Goal: Task Accomplishment & Management: Use online tool/utility

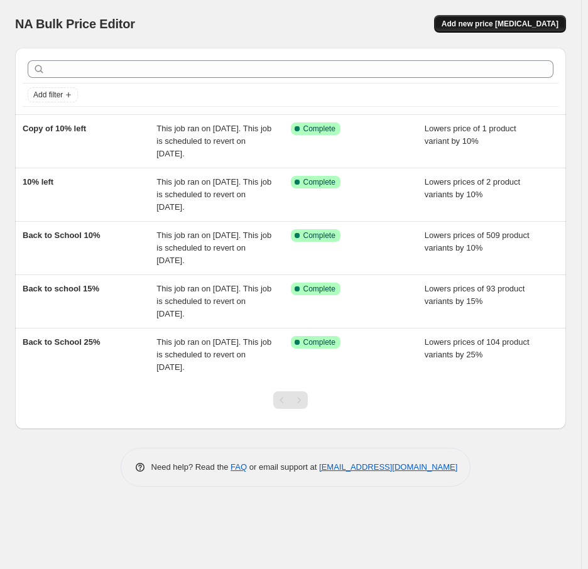
click at [476, 28] on span "Add new price [MEDICAL_DATA]" at bounding box center [499, 24] width 117 height 10
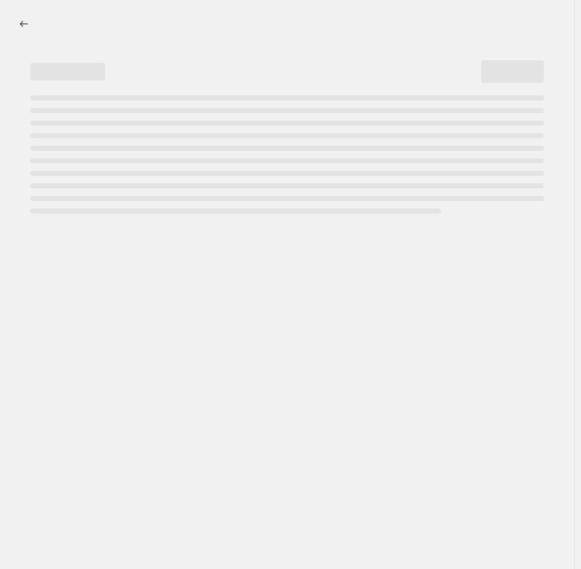
select select "percentage"
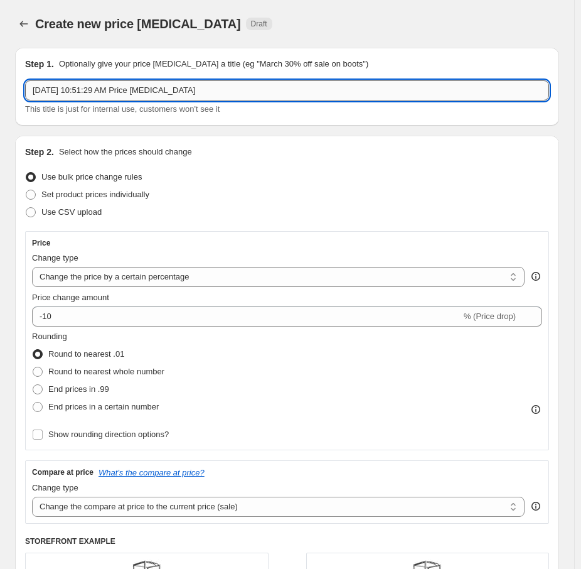
click at [224, 87] on input "Aug 18, 2025, 10:51:29 AM Price change job" at bounding box center [287, 90] width 524 height 20
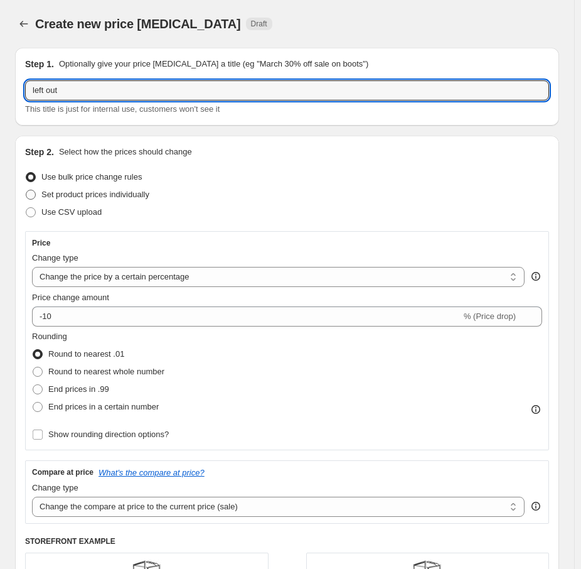
type input "left out"
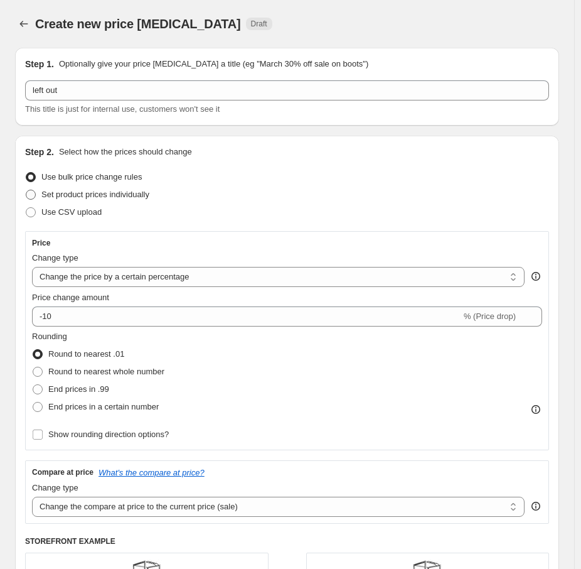
click at [73, 194] on span "Set product prices individually" at bounding box center [95, 194] width 108 height 9
click at [26, 190] on input "Set product prices individually" at bounding box center [26, 190] width 1 height 1
radio input "true"
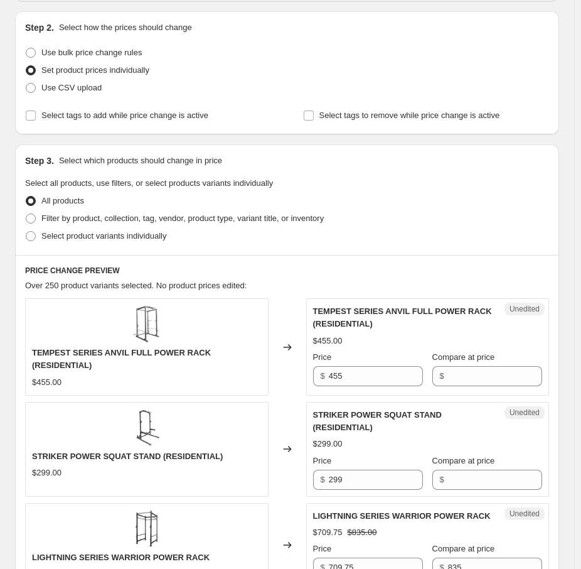
scroll to position [126, 0]
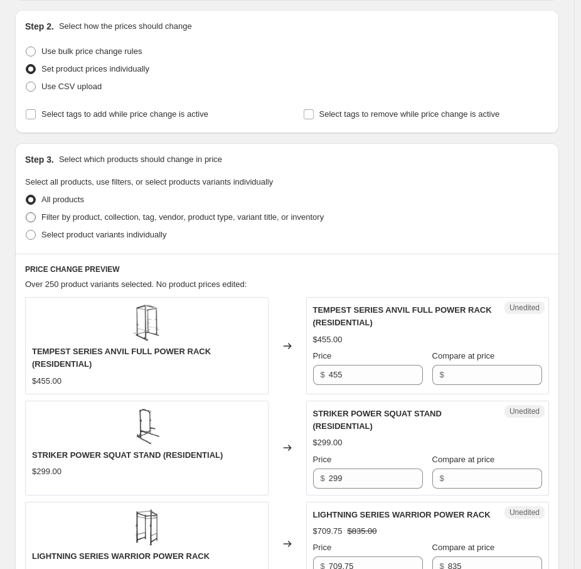
click at [49, 214] on span "Filter by product, collection, tag, vendor, product type, variant title, or inv…" at bounding box center [182, 216] width 283 height 9
click at [26, 213] on input "Filter by product, collection, tag, vendor, product type, variant title, or inv…" at bounding box center [26, 212] width 1 height 1
radio input "true"
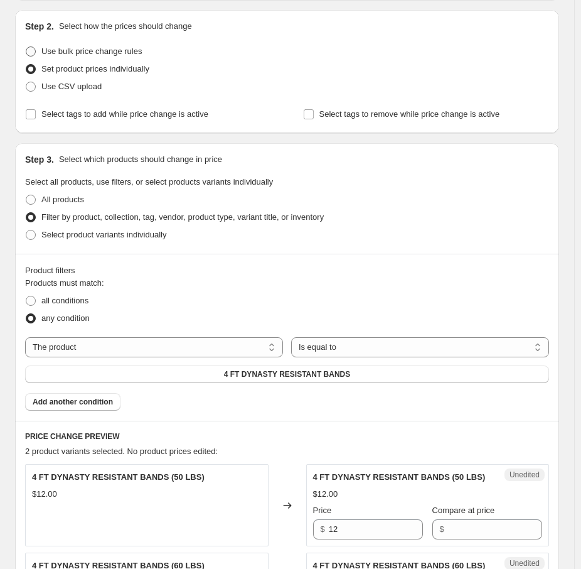
click at [74, 51] on span "Use bulk price change rules" at bounding box center [91, 50] width 100 height 9
click at [26, 47] on input "Use bulk price change rules" at bounding box center [26, 46] width 1 height 1
radio input "true"
select select "percentage"
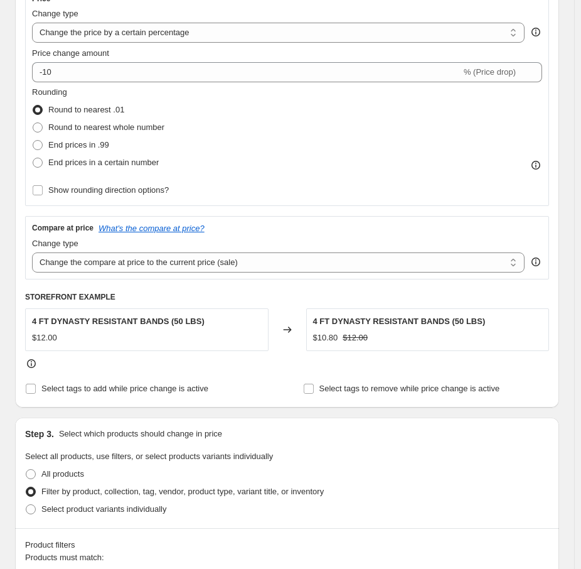
scroll to position [251, 0]
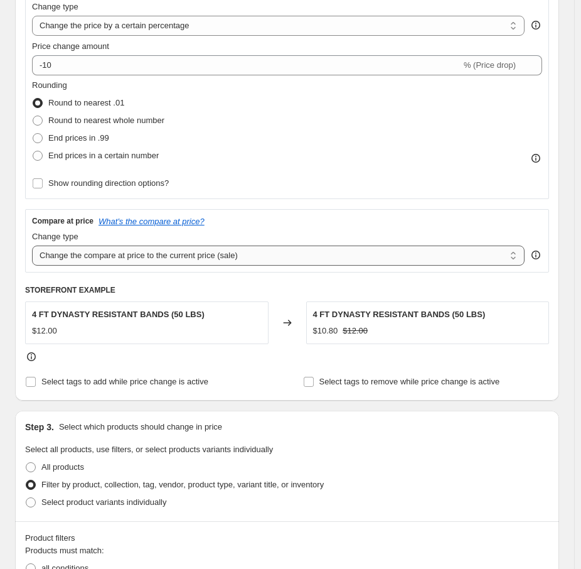
click at [276, 253] on select "Change the compare at price to the current price (sale) Change the compare at p…" at bounding box center [278, 255] width 493 height 20
click at [286, 198] on div "Price Change type Change the price to a certain amount Change the price by a ce…" at bounding box center [287, 89] width 524 height 219
click at [124, 260] on select "Change the compare at price to the current price (sale) Change the compare at p…" at bounding box center [278, 255] width 493 height 20
click at [303, 190] on div "Rounding Round to nearest .01 Round to nearest whole number End prices in .99 E…" at bounding box center [287, 135] width 510 height 113
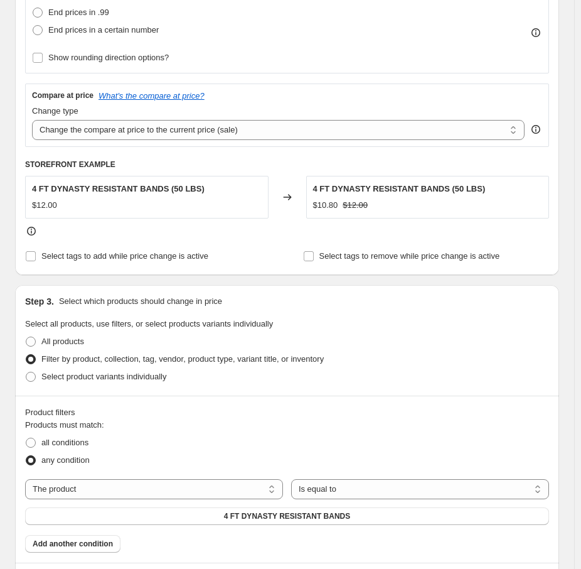
scroll to position [502, 0]
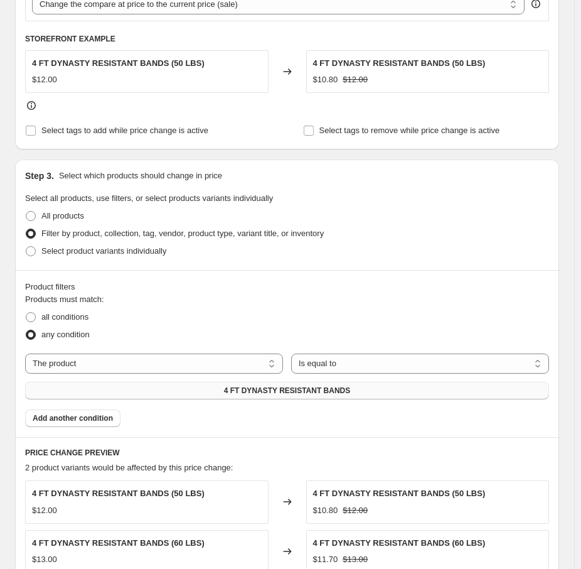
click at [336, 392] on span "4 FT DYNASTY RESISTANT BANDS" at bounding box center [287, 390] width 127 height 10
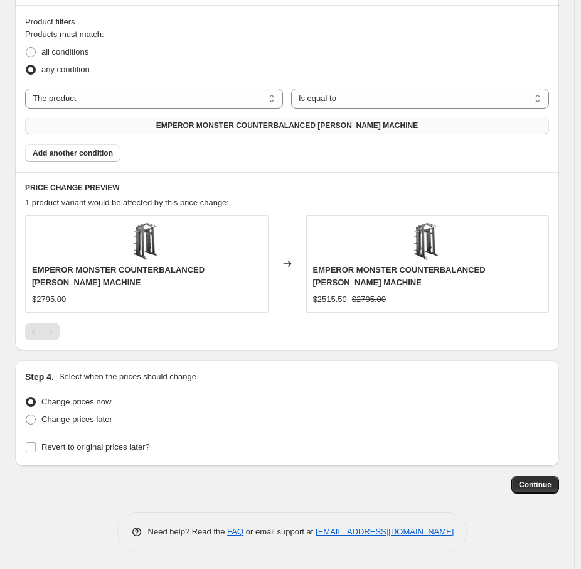
scroll to position [771, 0]
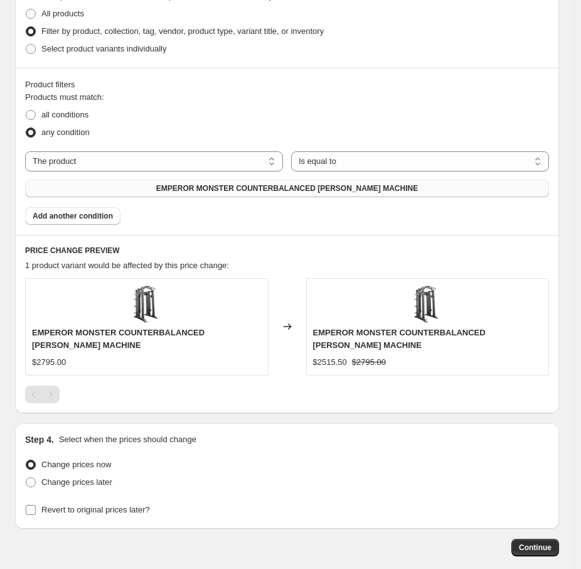
click at [33, 506] on input "Revert to original prices later?" at bounding box center [31, 510] width 10 height 10
checkbox input "true"
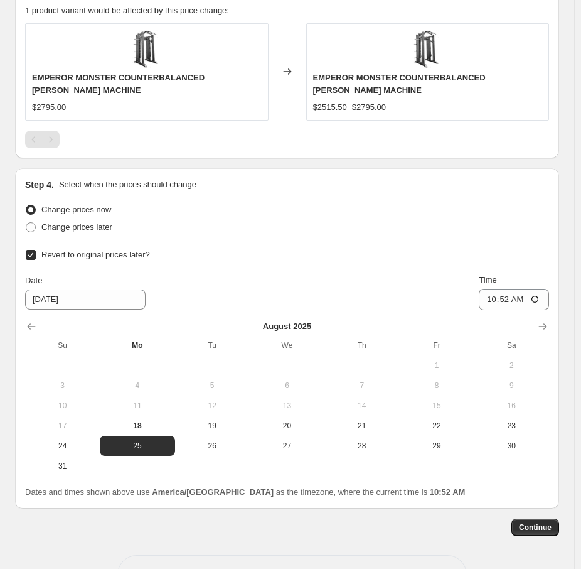
scroll to position [1068, 0]
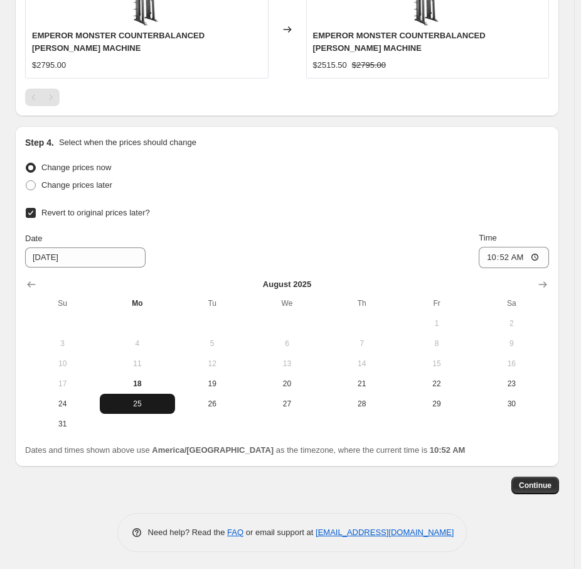
click at [146, 405] on span "25" at bounding box center [137, 404] width 65 height 10
click at [499, 256] on input "10:52" at bounding box center [514, 257] width 70 height 21
type input "23:59"
click at [366, 224] on div "Revert to original prices later? Date 8/25/2025 Time 23:59 August 2025 Su Mo Tu…" at bounding box center [287, 319] width 524 height 230
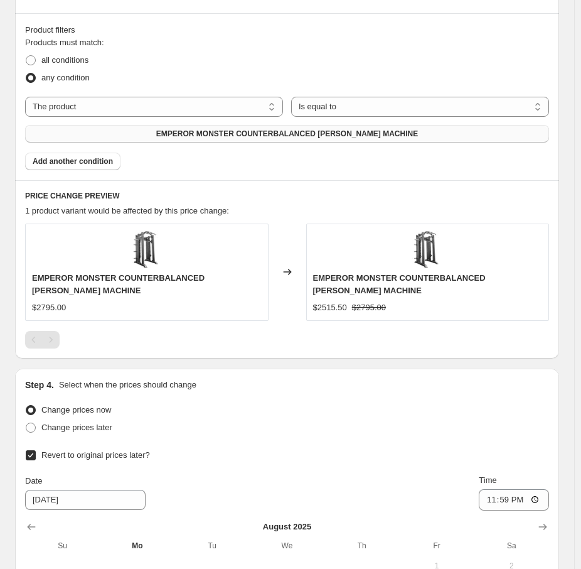
scroll to position [817, 0]
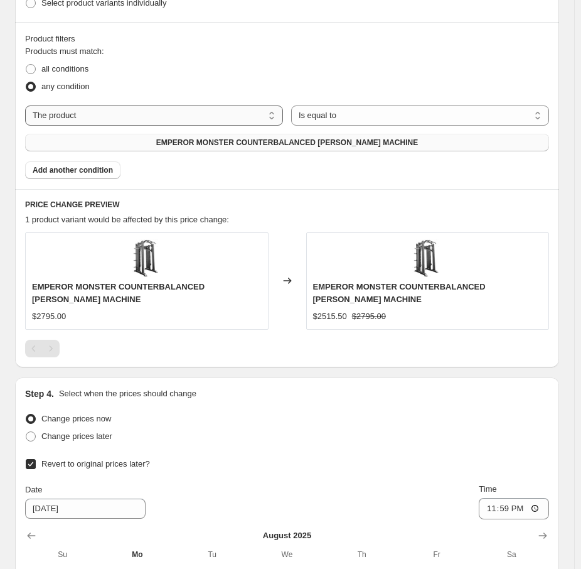
click at [268, 117] on select "The product The product's collection The product's tag The product's vendor The…" at bounding box center [154, 115] width 258 height 20
select select "collection"
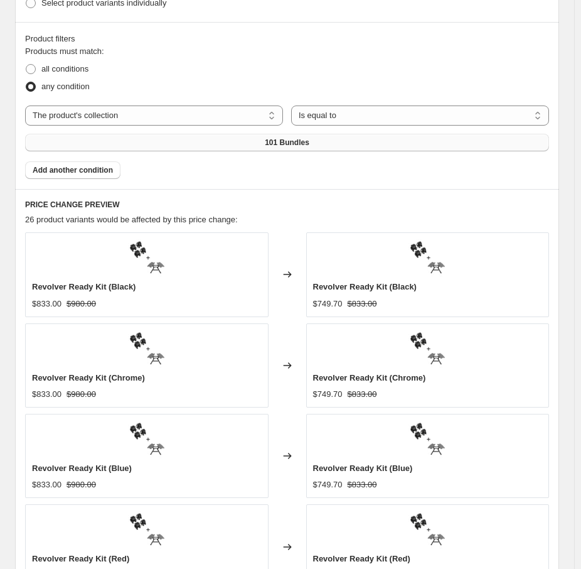
click at [331, 144] on button "101 Bundles" at bounding box center [287, 143] width 524 height 18
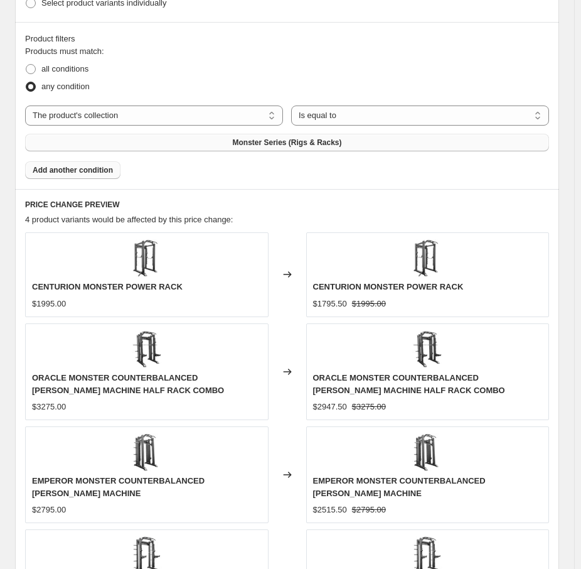
click at [101, 170] on span "Add another condition" at bounding box center [73, 170] width 80 height 10
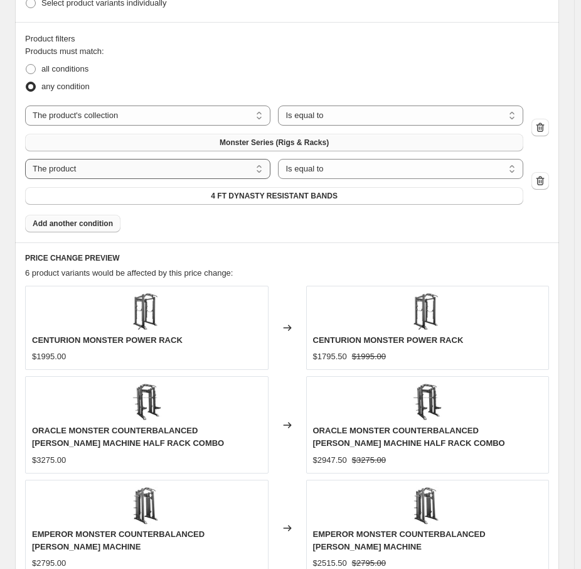
click at [213, 165] on select "The product The product's collection The product's tag The product's vendor The…" at bounding box center [147, 169] width 245 height 20
select select "collection"
click at [297, 198] on span "101 Bundles" at bounding box center [274, 196] width 45 height 10
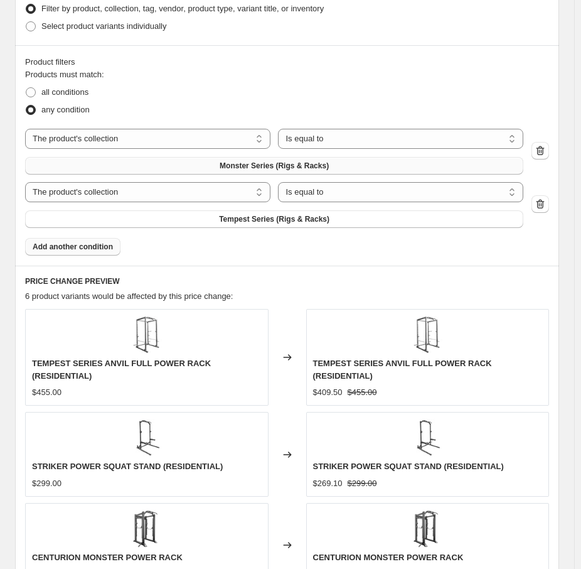
scroll to position [754, 0]
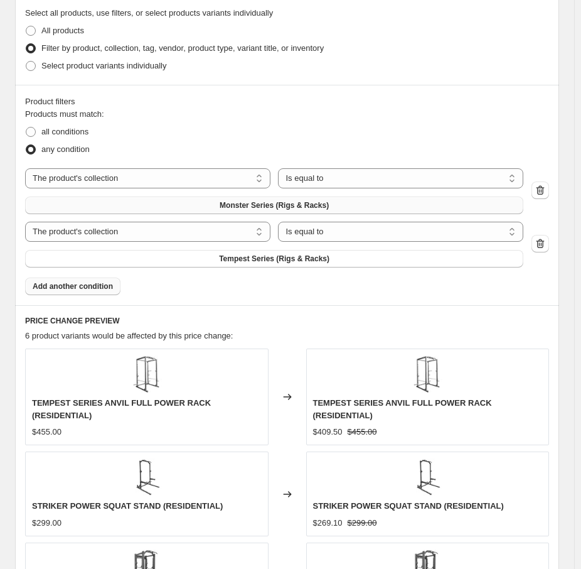
click at [105, 289] on span "Add another condition" at bounding box center [73, 286] width 80 height 10
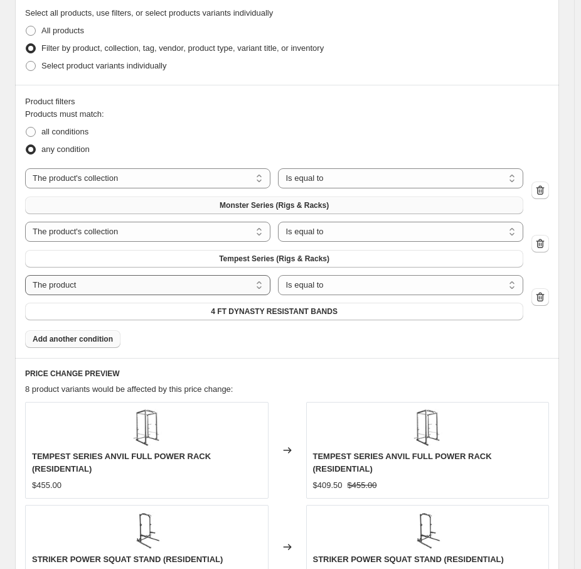
click at [213, 286] on select "The product The product's collection The product's tag The product's vendor The…" at bounding box center [147, 285] width 245 height 20
click at [354, 284] on select "Is equal to Is not equal to" at bounding box center [400, 285] width 245 height 20
click at [249, 303] on button "4 FT DYNASTY RESISTANT BANDS" at bounding box center [274, 312] width 498 height 18
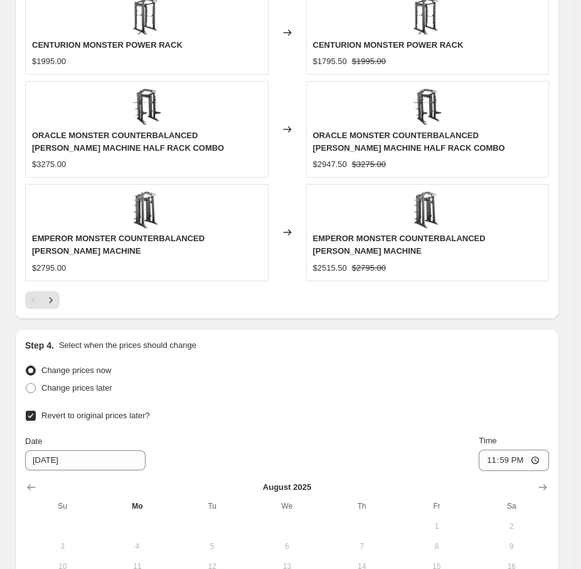
scroll to position [1561, 0]
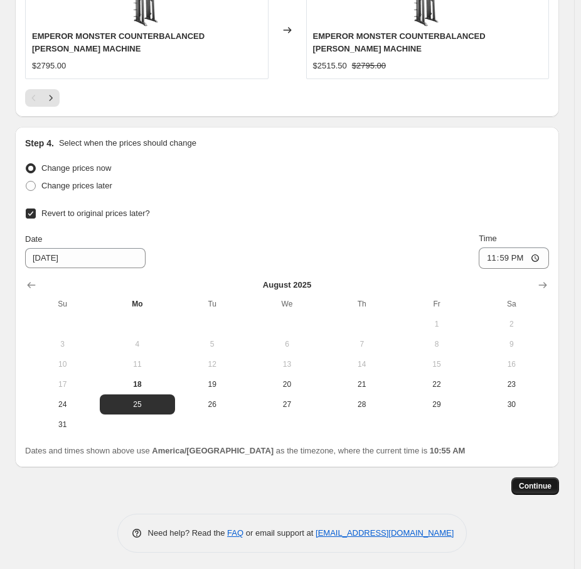
click at [546, 484] on span "Continue" at bounding box center [535, 486] width 33 height 10
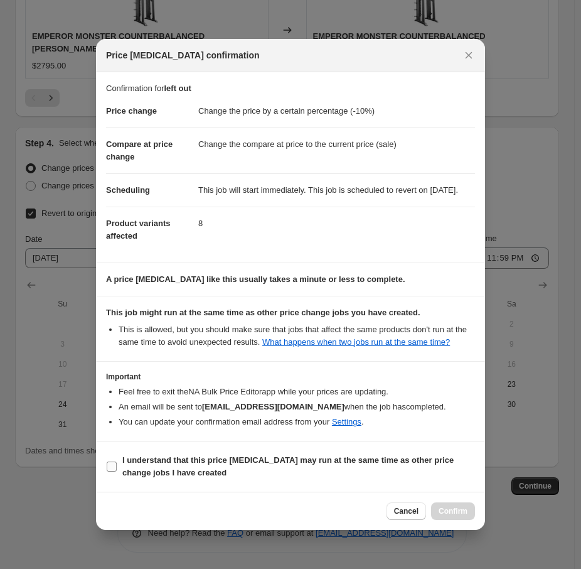
click at [112, 471] on input "I understand that this price [MEDICAL_DATA] may run at the same time as other p…" at bounding box center [112, 466] width 10 height 10
checkbox input "true"
click at [455, 516] on span "Confirm" at bounding box center [453, 511] width 29 height 10
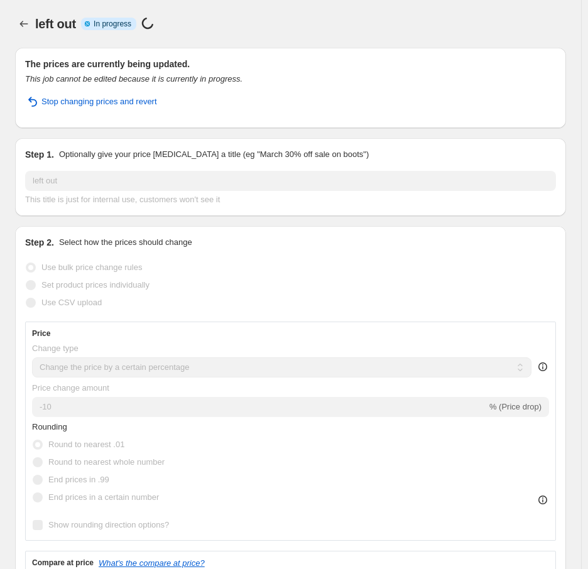
select select "percentage"
select select "collection"
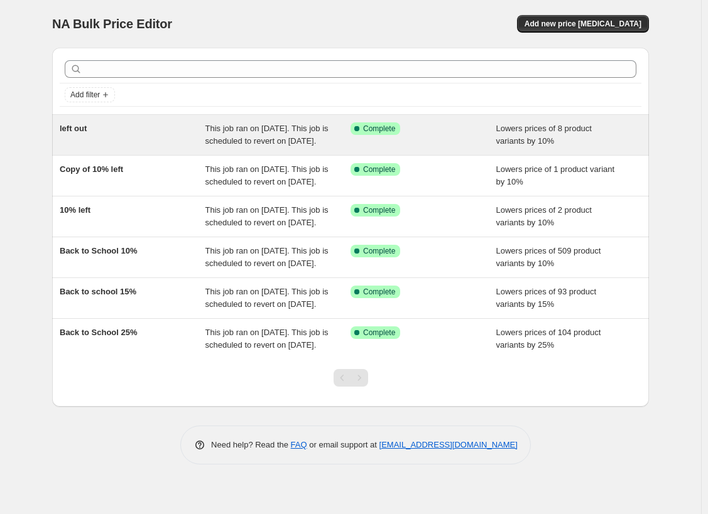
click at [272, 136] on span "This job ran on [DATE]. This job is scheduled to revert on [DATE]." at bounding box center [266, 135] width 123 height 22
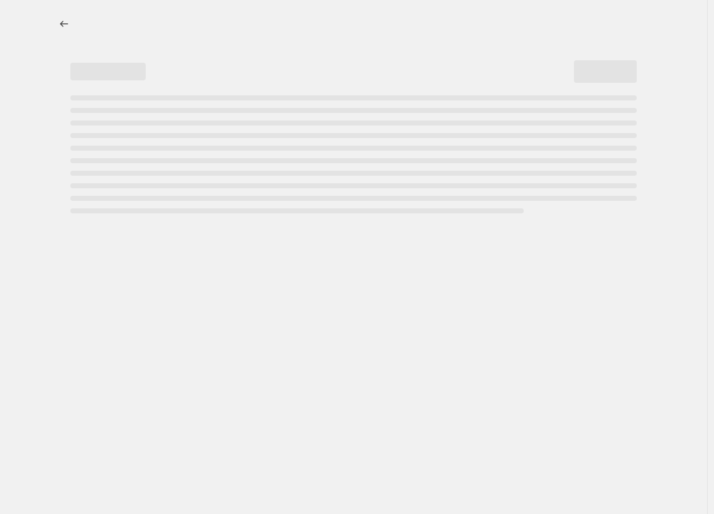
select select "percentage"
select select "collection"
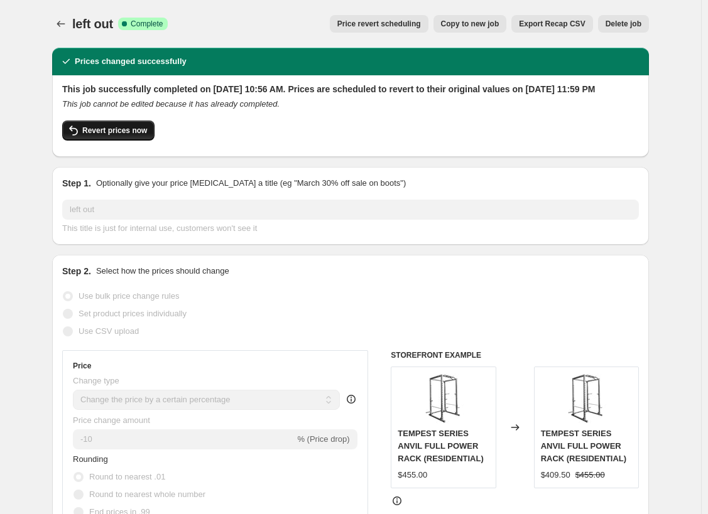
click at [121, 136] on span "Revert prices now" at bounding box center [114, 131] width 65 height 10
checkbox input "false"
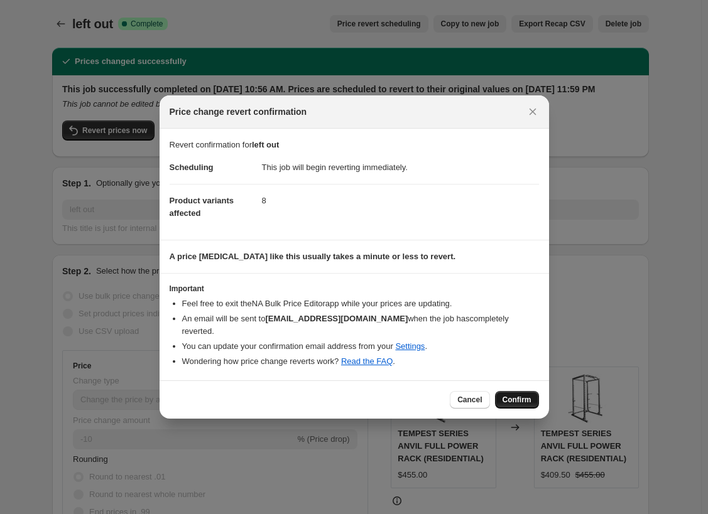
click at [523, 391] on button "Confirm" at bounding box center [517, 400] width 44 height 18
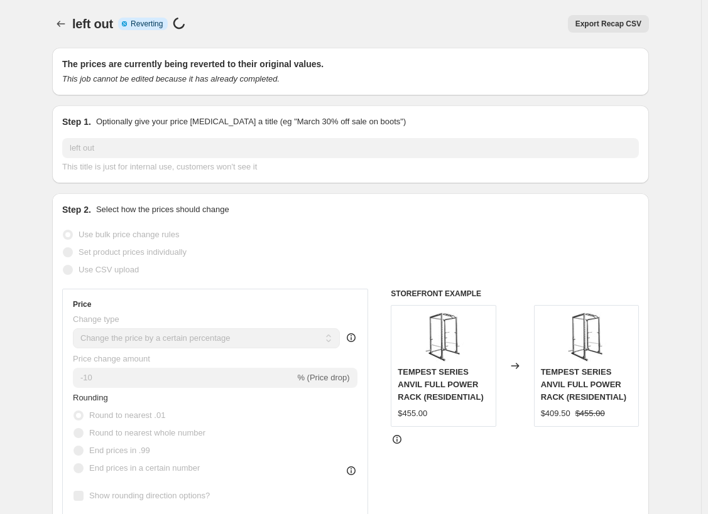
select select "percentage"
select select "collection"
checkbox input "true"
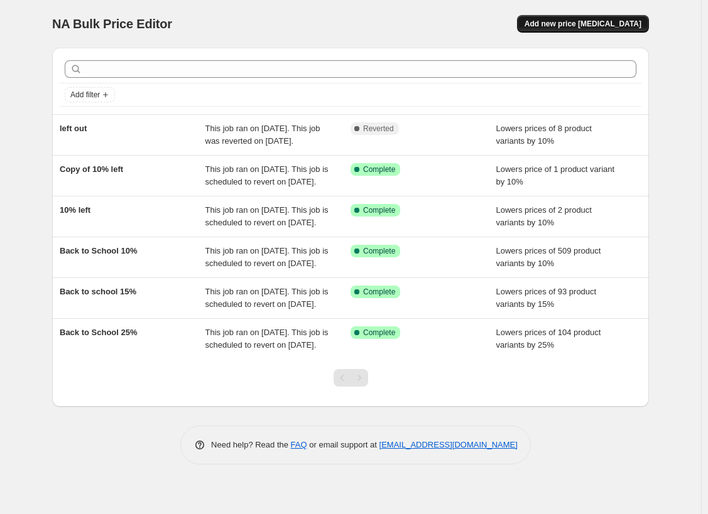
click at [574, 21] on span "Add new price [MEDICAL_DATA]" at bounding box center [582, 24] width 117 height 10
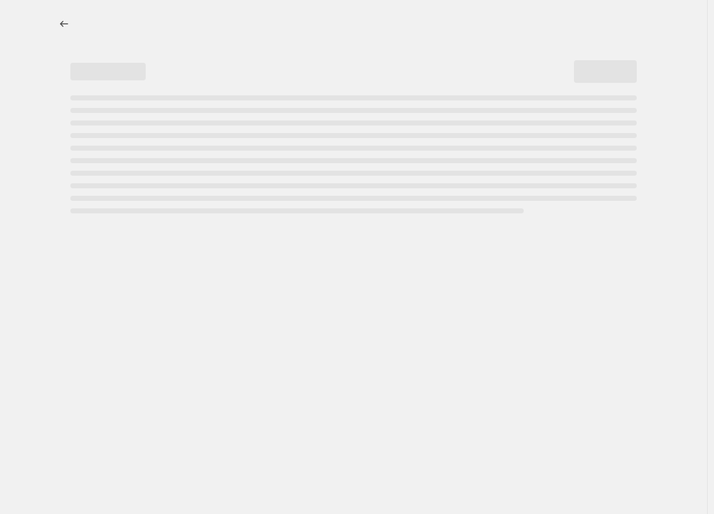
select select "percentage"
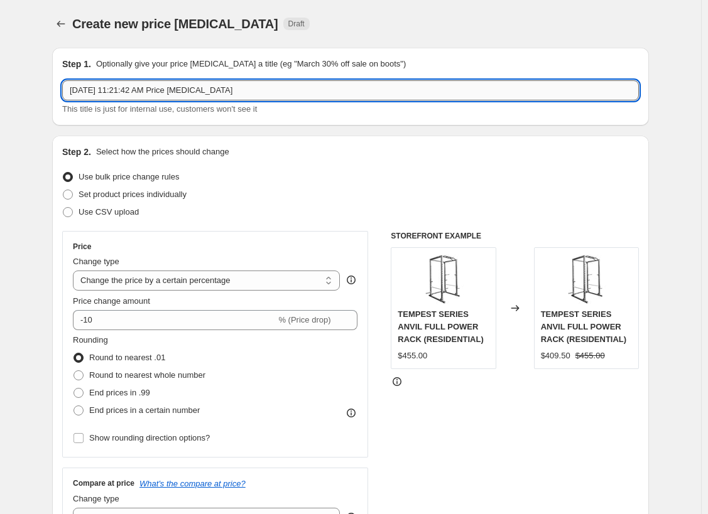
click at [265, 88] on input "[DATE] 11:21:42 AM Price [MEDICAL_DATA]" at bounding box center [350, 90] width 576 height 20
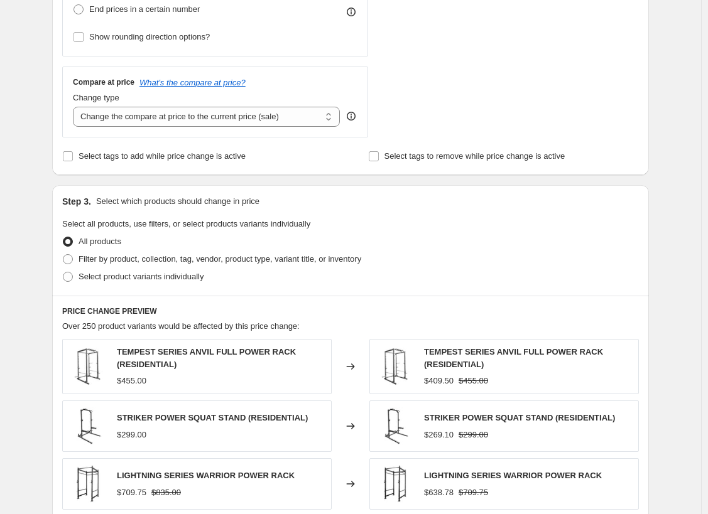
scroll to position [442, 0]
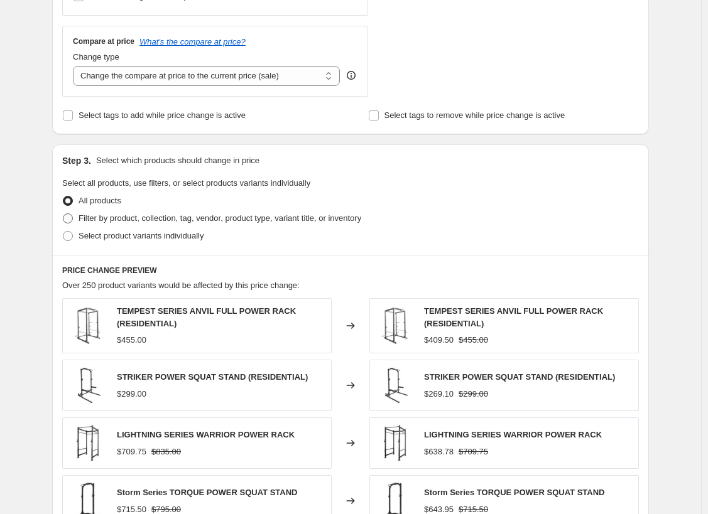
type input "Let out items"
click at [112, 215] on span "Filter by product, collection, tag, vendor, product type, variant title, or inv…" at bounding box center [219, 217] width 283 height 9
click at [63, 214] on input "Filter by product, collection, tag, vendor, product type, variant title, or inv…" at bounding box center [63, 213] width 1 height 1
radio input "true"
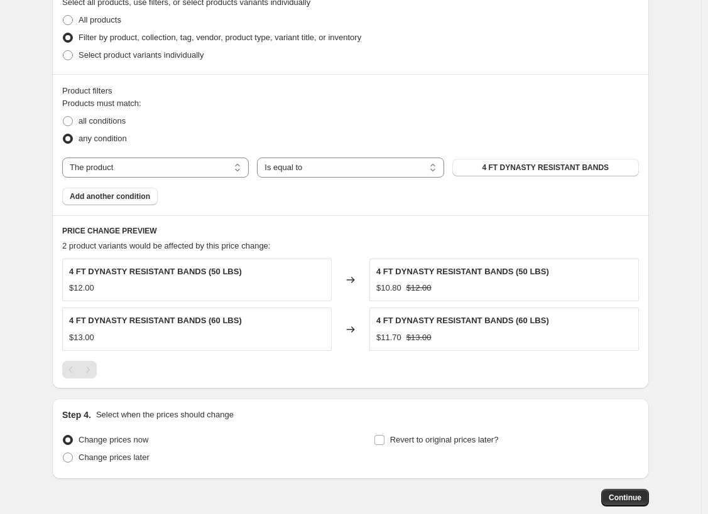
scroll to position [622, 0]
click at [195, 168] on select "The product The product's collection The product's tag The product's vendor The…" at bounding box center [155, 168] width 186 height 20
select select "collection"
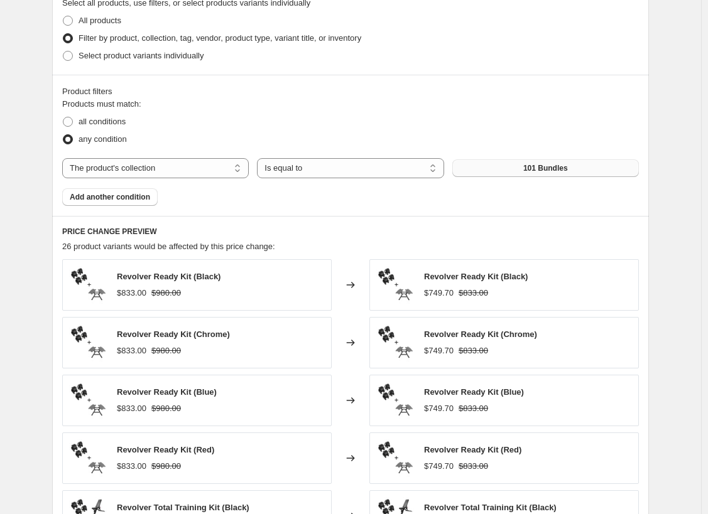
click at [509, 168] on button "101 Bundles" at bounding box center [545, 168] width 186 height 18
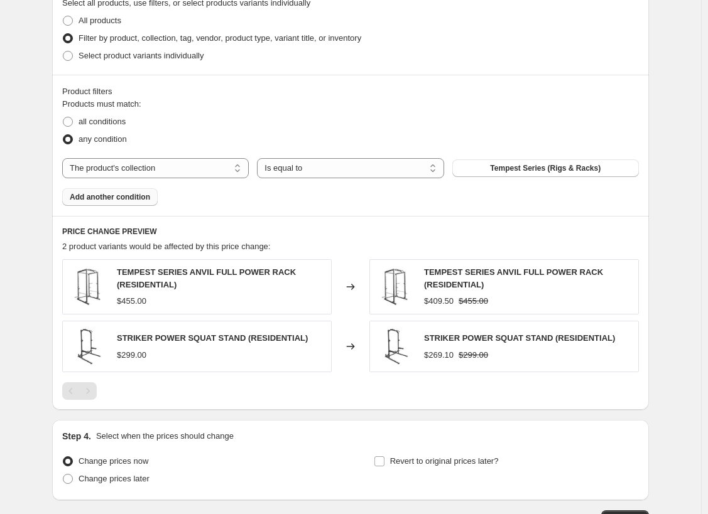
click at [138, 200] on span "Add another condition" at bounding box center [110, 197] width 80 height 10
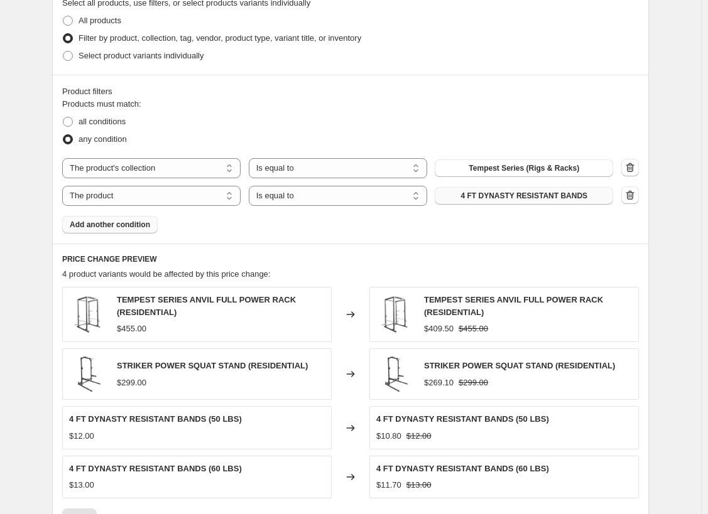
click at [492, 195] on span "4 FT DYNASTY RESISTANT BANDS" at bounding box center [523, 196] width 127 height 10
click at [235, 197] on select "The product The product's collection The product's tag The product's vendor The…" at bounding box center [151, 196] width 178 height 20
select select "collection"
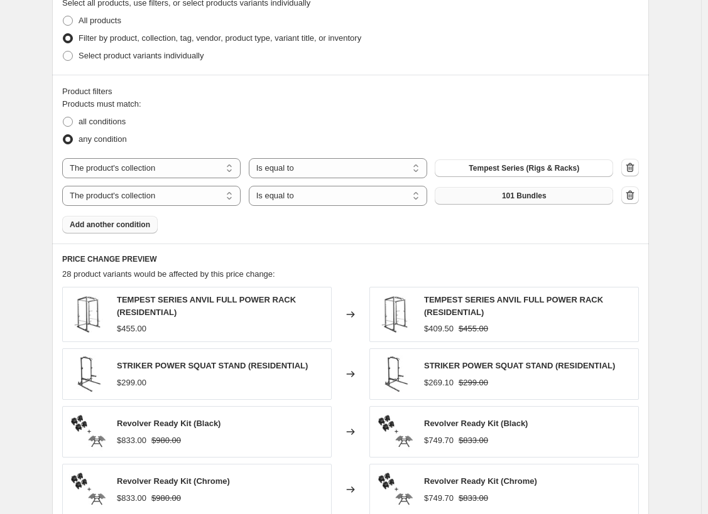
click at [497, 198] on button "101 Bundles" at bounding box center [523, 196] width 178 height 18
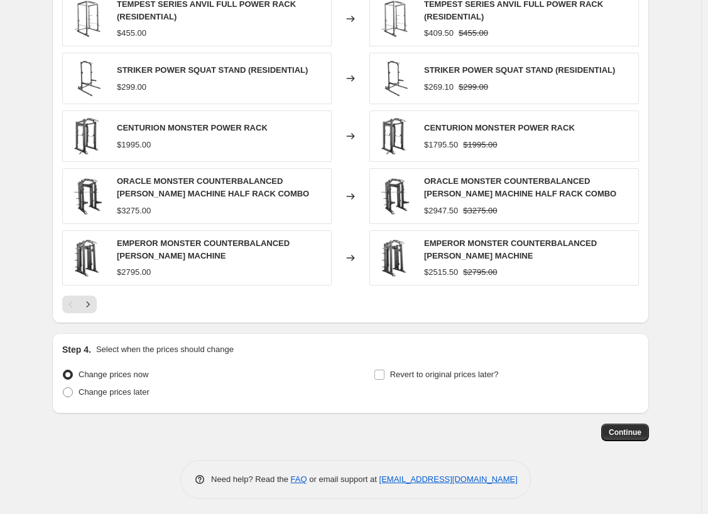
scroll to position [916, 0]
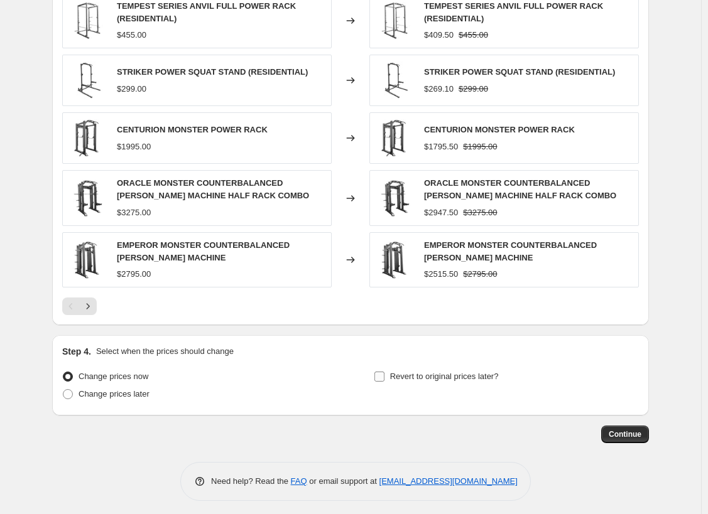
click at [382, 372] on input "Revert to original prices later?" at bounding box center [379, 377] width 10 height 10
checkbox input "true"
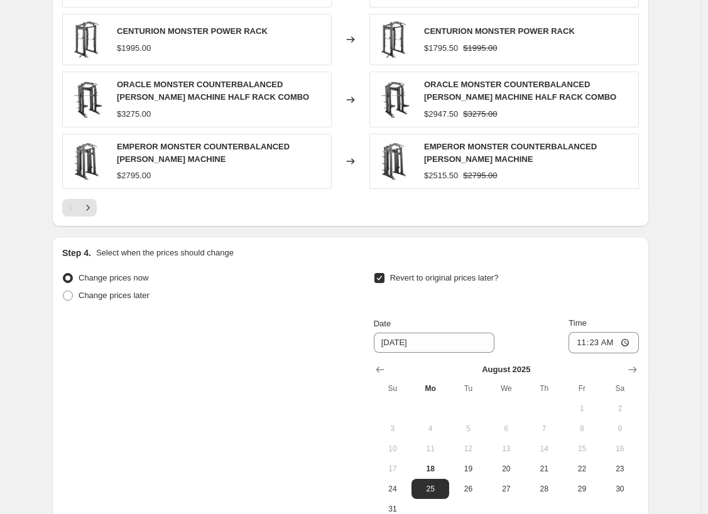
scroll to position [1014, 0]
click at [598, 340] on input "11:23" at bounding box center [603, 343] width 70 height 21
type input "23:59"
click at [546, 274] on div "Revert to original prices later?" at bounding box center [506, 289] width 265 height 38
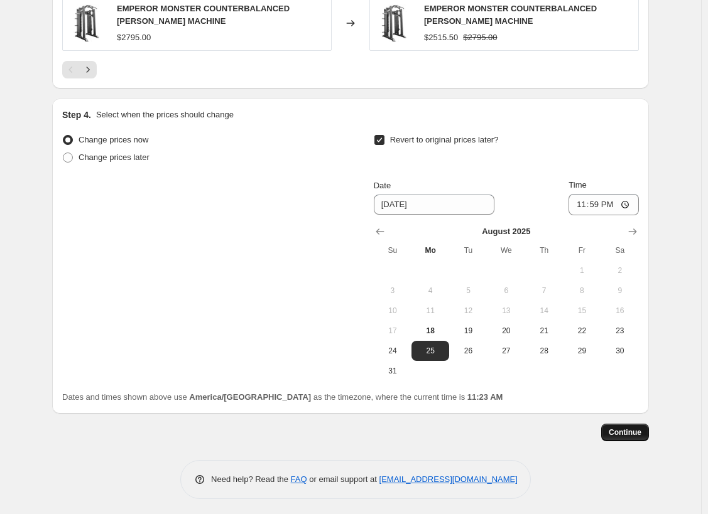
click at [624, 430] on span "Continue" at bounding box center [624, 433] width 33 height 10
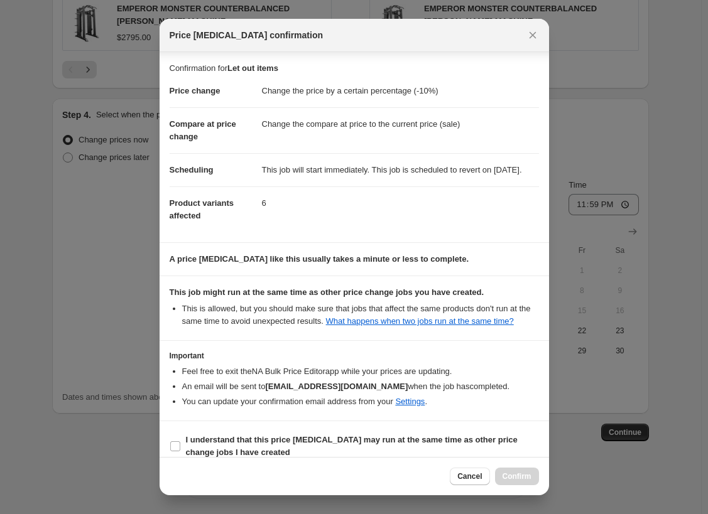
scroll to position [37, 0]
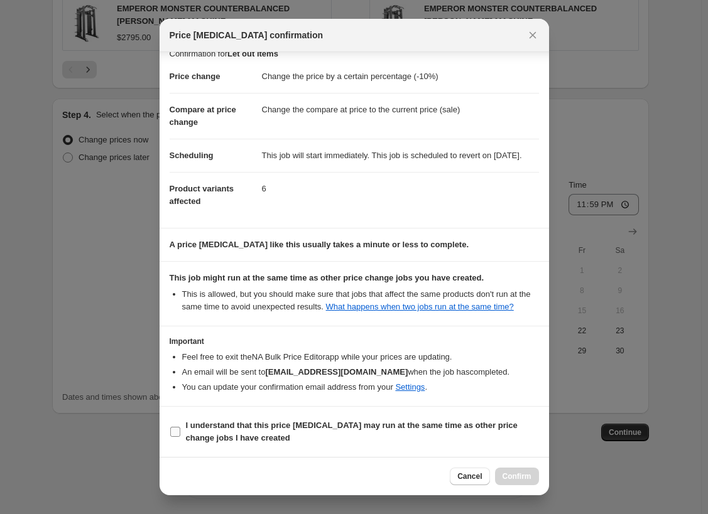
click at [181, 429] on label "I understand that this price [MEDICAL_DATA] may run at the same time as other p…" at bounding box center [354, 432] width 369 height 30
click at [180, 429] on input "I understand that this price [MEDICAL_DATA] may run at the same time as other p…" at bounding box center [175, 432] width 10 height 10
checkbox input "true"
click at [509, 471] on button "Confirm" at bounding box center [517, 477] width 44 height 18
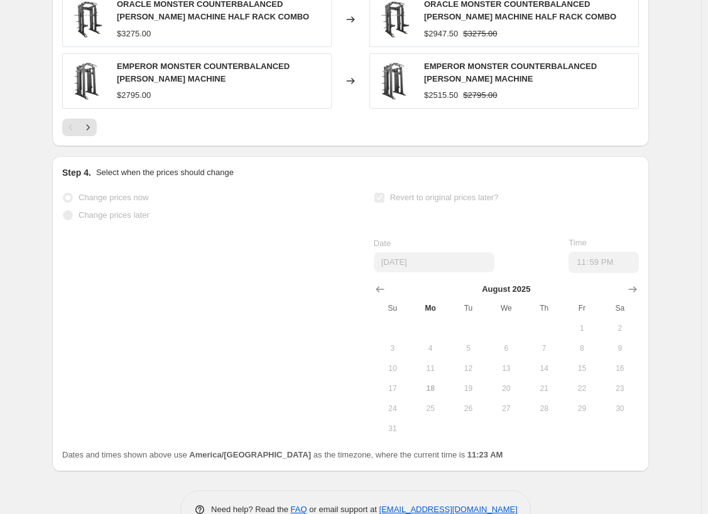
scroll to position [1185, 0]
